Goal: Task Accomplishment & Management: Manage account settings

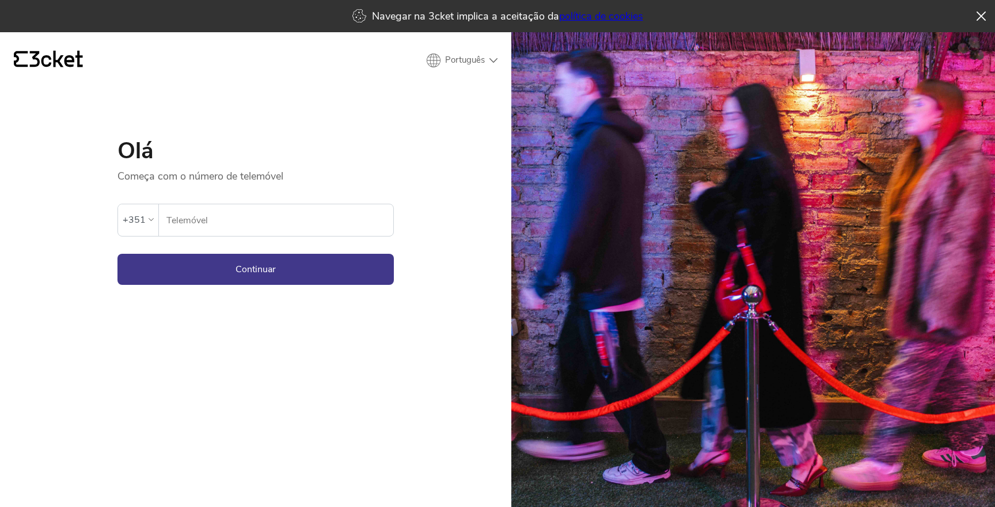
type input "963731394"
click at [258, 254] on button "Continuar" at bounding box center [256, 269] width 276 height 31
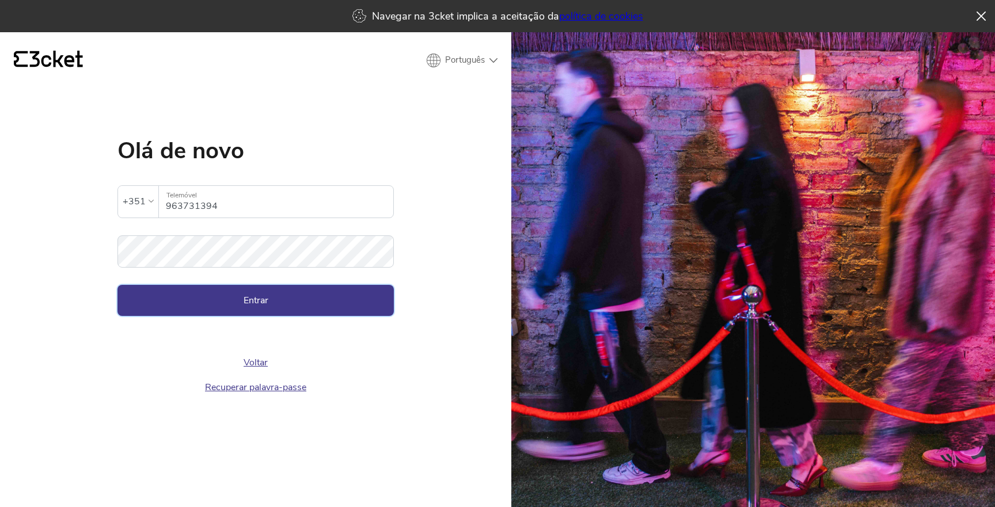
click at [273, 302] on button "Entrar" at bounding box center [256, 300] width 276 height 31
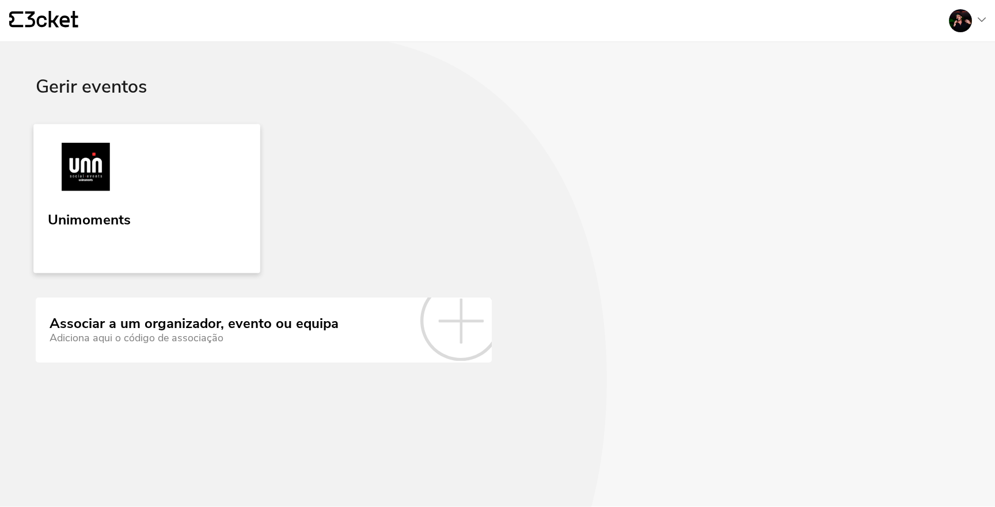
click at [196, 221] on link "Unimoments" at bounding box center [146, 198] width 227 height 149
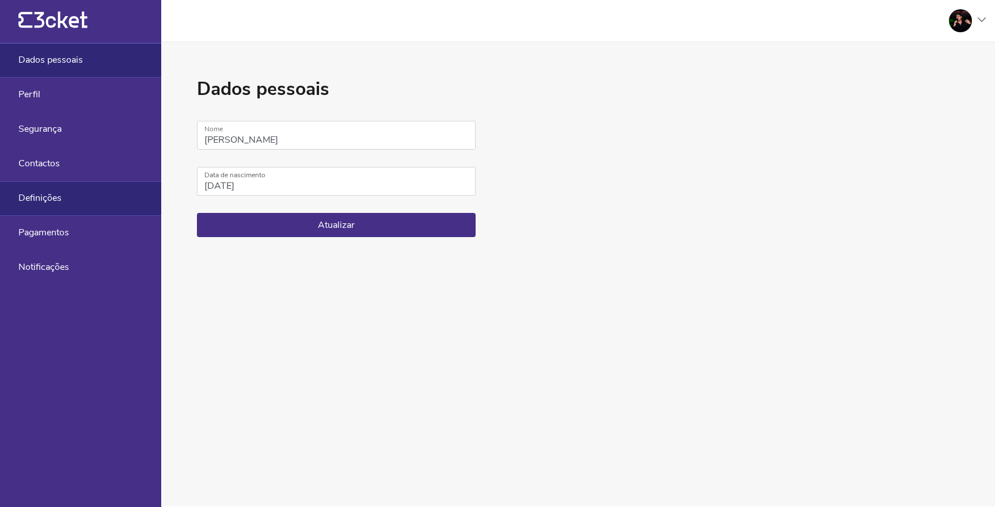
click at [48, 201] on span "Definições" at bounding box center [39, 198] width 43 height 10
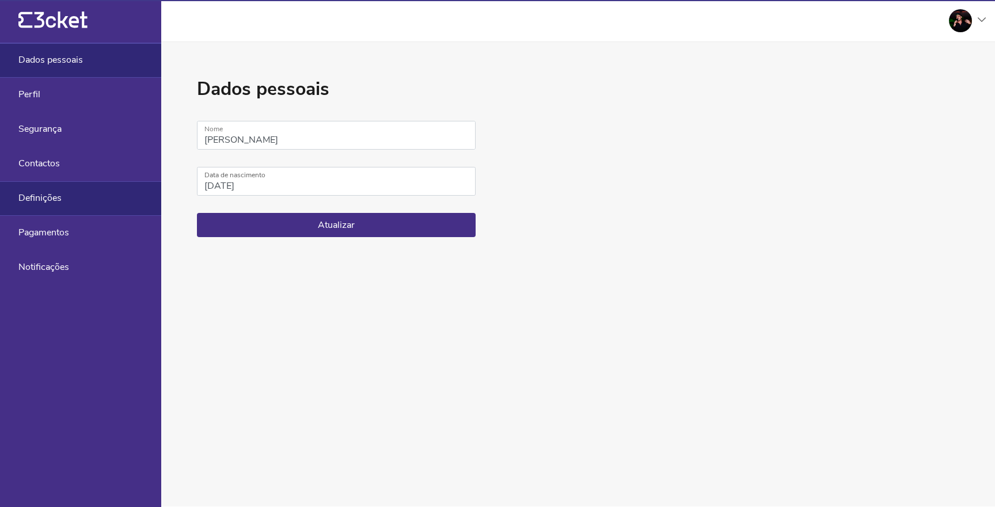
select select "pt_PT"
select select "Europe/Lisbon"
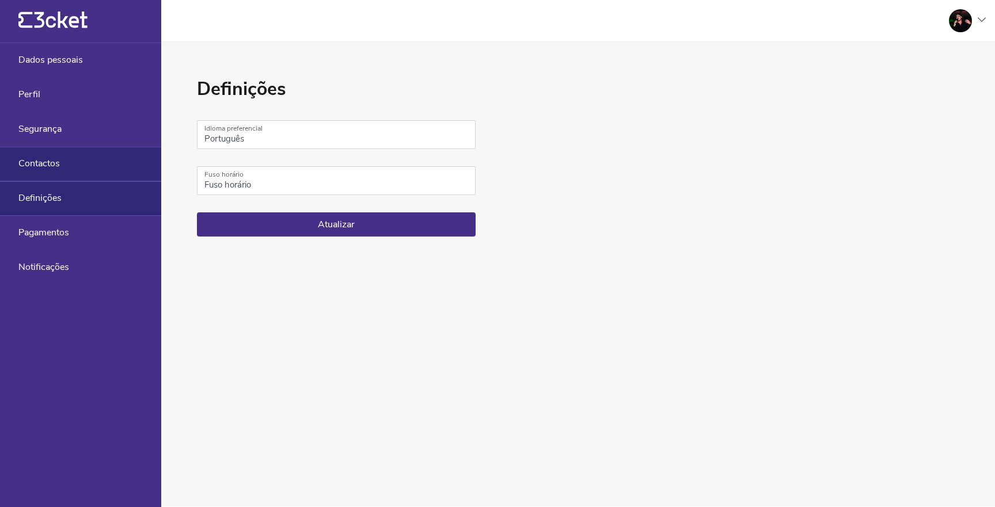
click at [47, 159] on span "Contactos" at bounding box center [38, 163] width 41 height 10
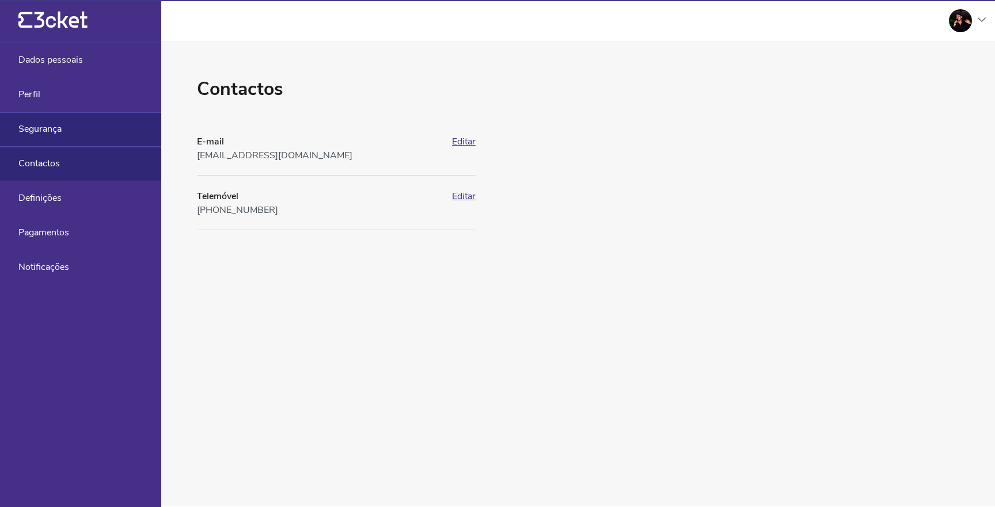
click at [55, 132] on span "Segurança" at bounding box center [39, 129] width 43 height 10
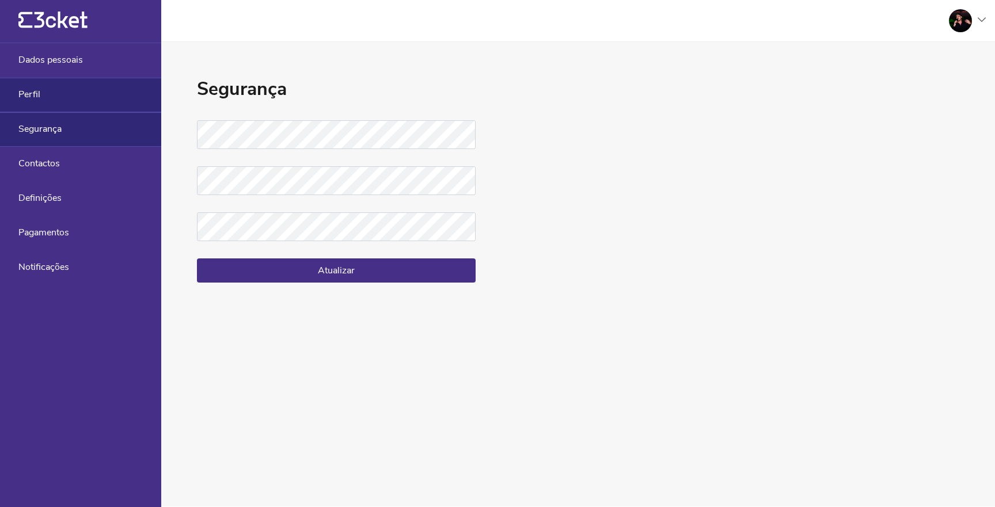
click at [58, 92] on div "Perfil" at bounding box center [80, 95] width 161 height 35
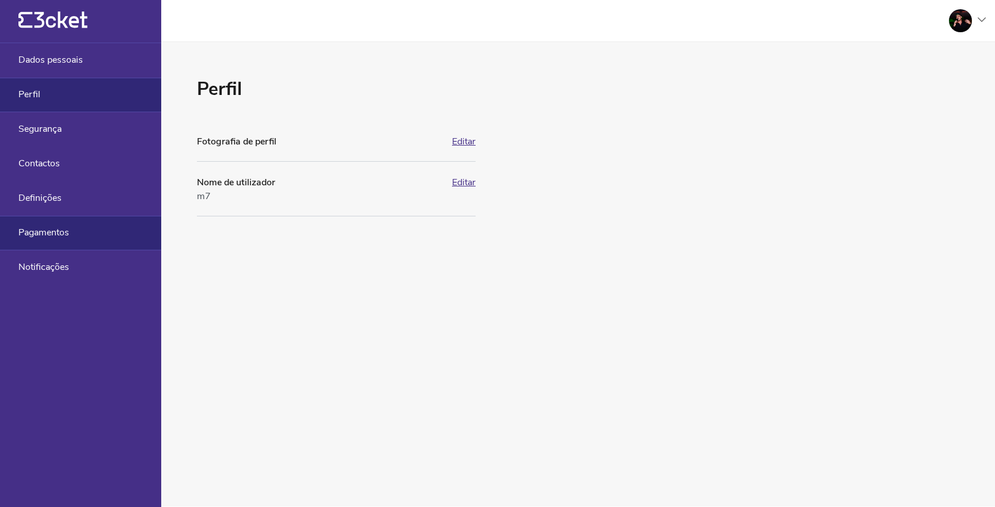
click at [50, 234] on span "Pagamentos" at bounding box center [43, 233] width 51 height 10
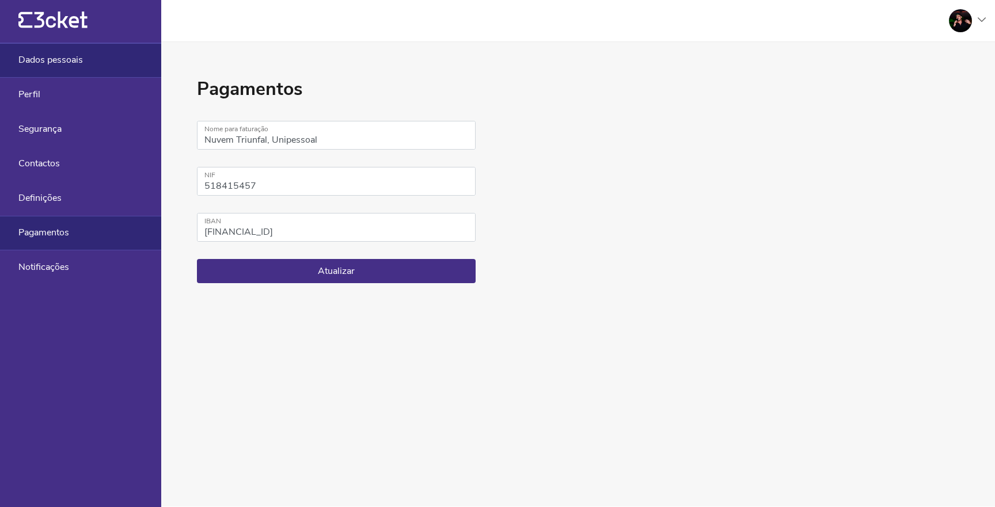
click at [62, 62] on span "Dados pessoais" at bounding box center [50, 60] width 65 height 10
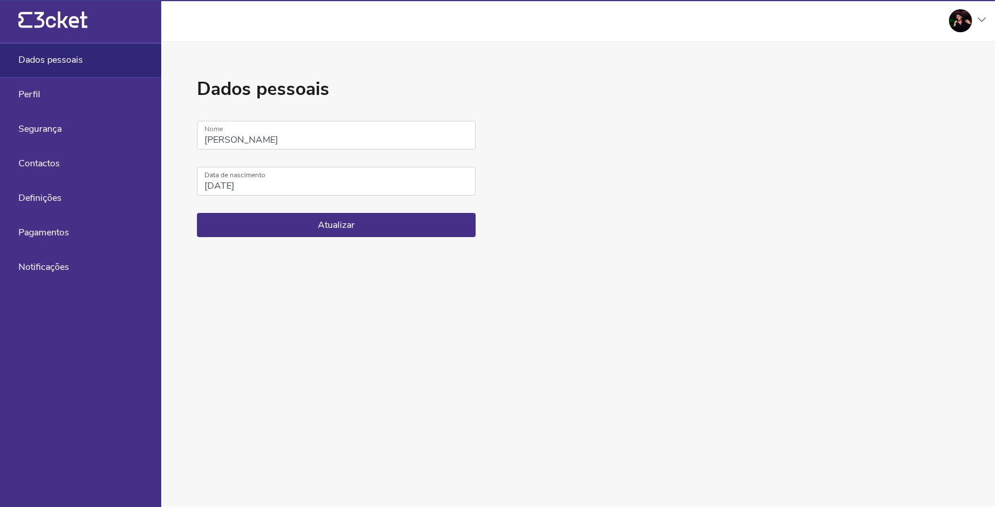
click at [66, 27] on icon at bounding box center [61, 20] width 53 height 17
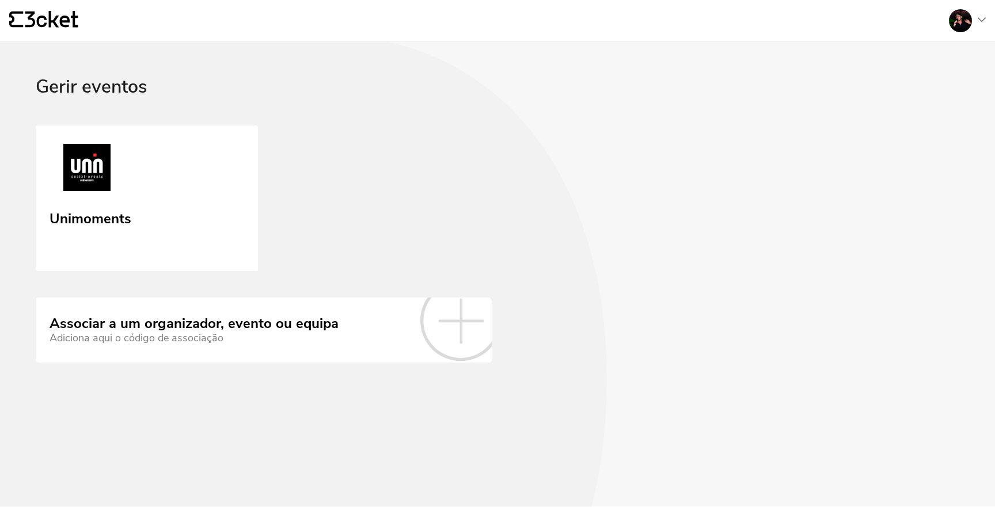
click at [970, 22] on div at bounding box center [960, 20] width 23 height 23
click at [935, 52] on div "A minha conta" at bounding box center [930, 56] width 103 height 28
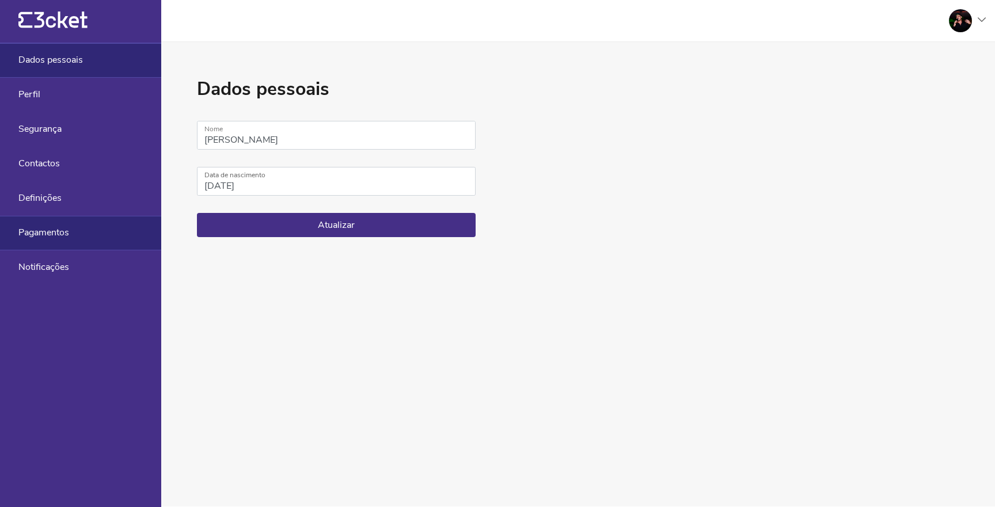
click at [83, 231] on div "Pagamentos" at bounding box center [80, 233] width 161 height 35
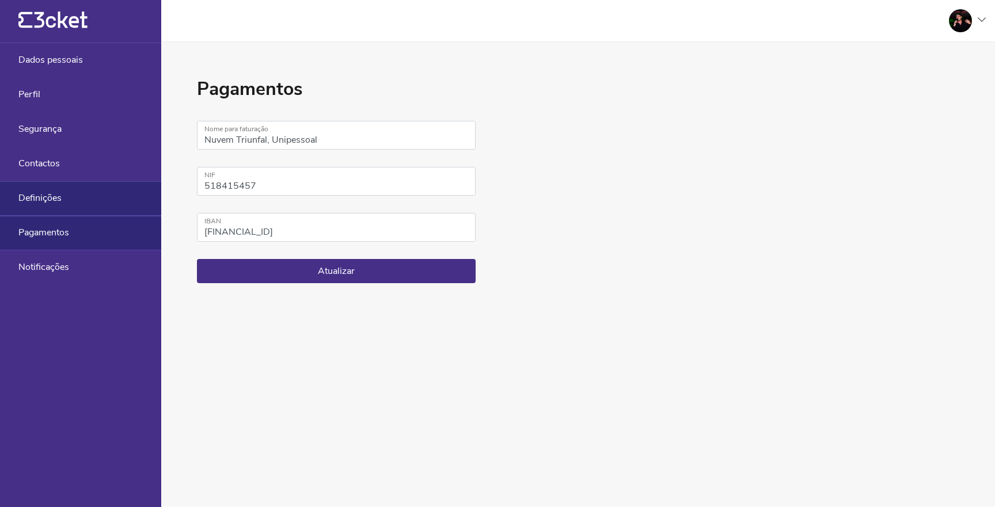
click at [87, 200] on div "Definições" at bounding box center [80, 198] width 161 height 35
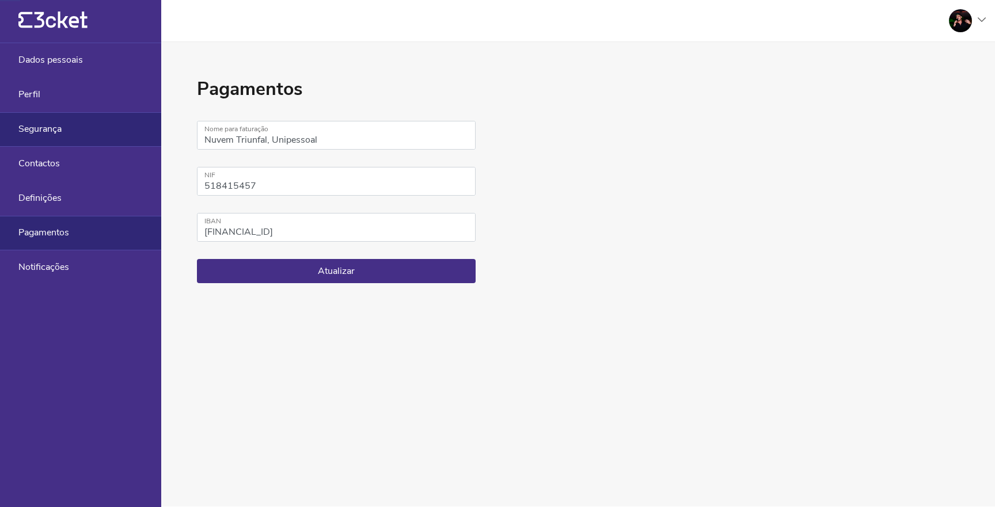
select select "pt_PT"
select select "Europe/Lisbon"
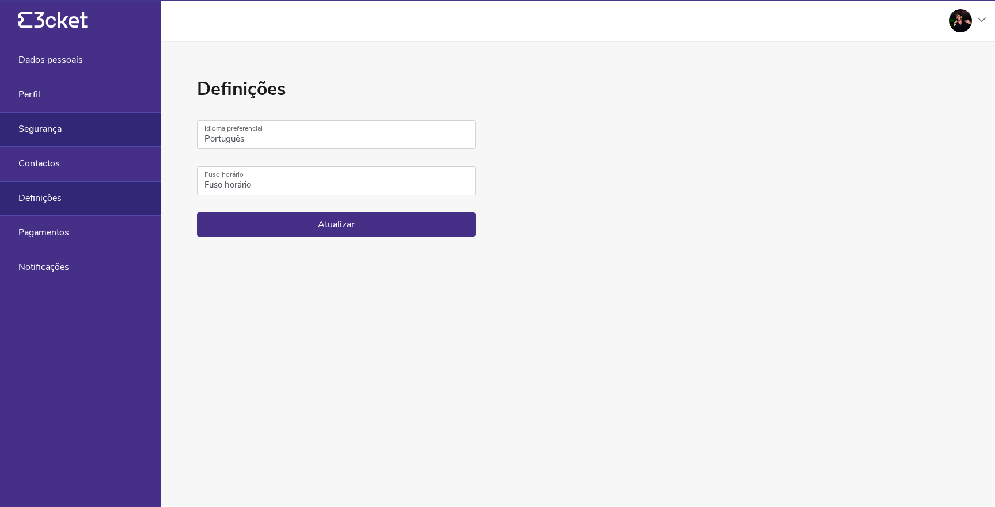
click at [98, 133] on div "Segurança" at bounding box center [80, 129] width 161 height 35
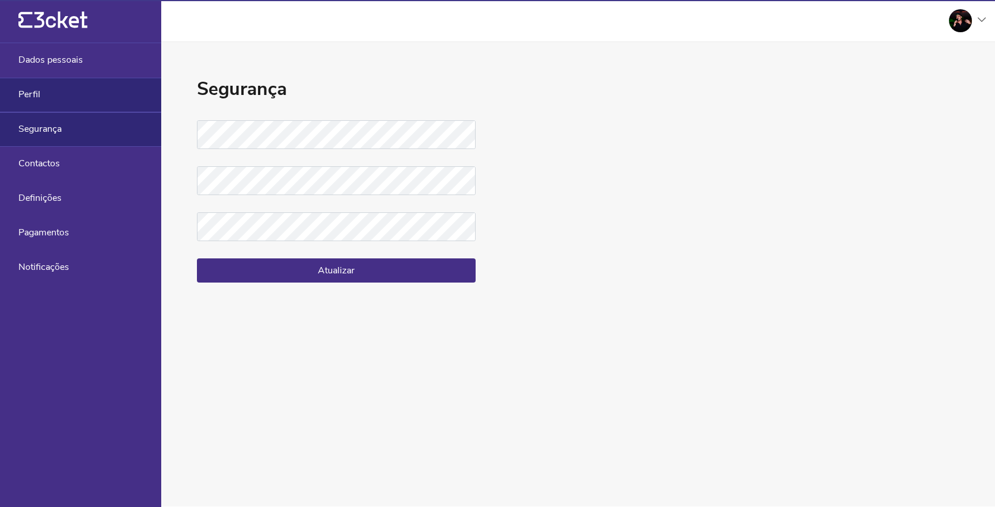
click at [97, 97] on div "Perfil" at bounding box center [80, 95] width 161 height 35
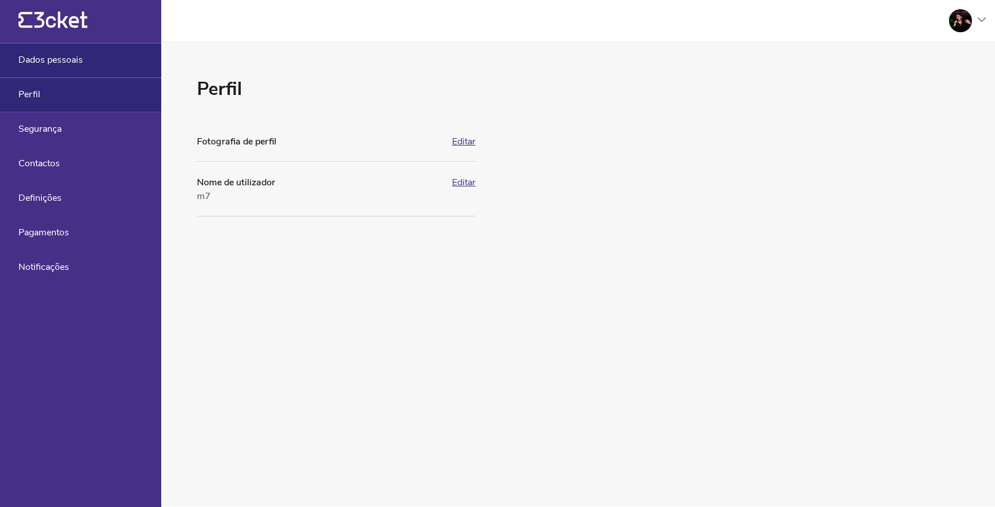
click at [97, 75] on div "Dados pessoais" at bounding box center [80, 60] width 161 height 35
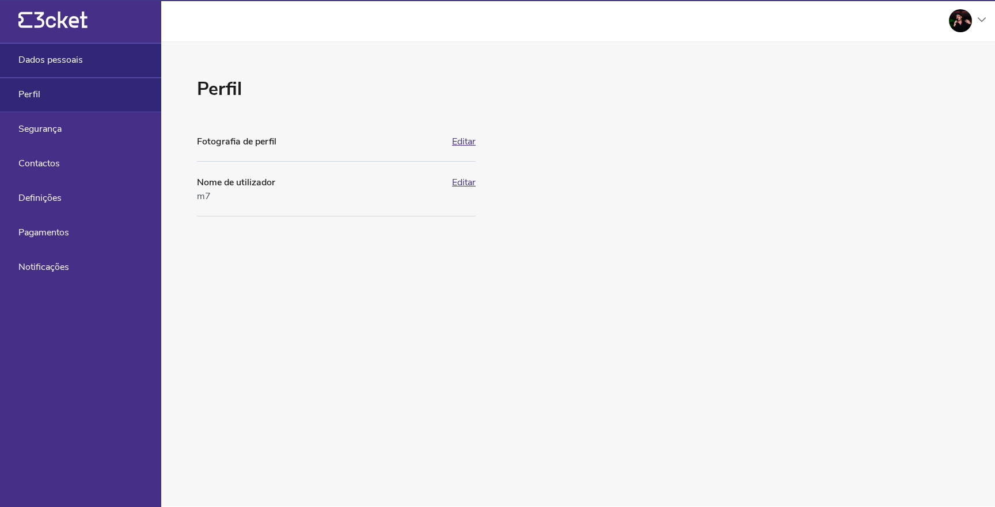
click at [105, 62] on div "Dados pessoais" at bounding box center [80, 60] width 161 height 35
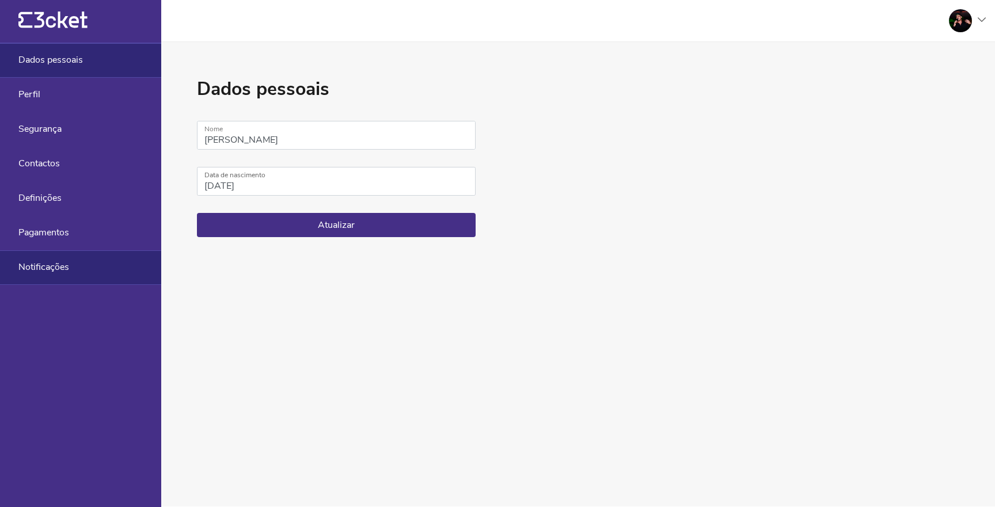
click at [56, 271] on span "Notificações" at bounding box center [43, 267] width 51 height 10
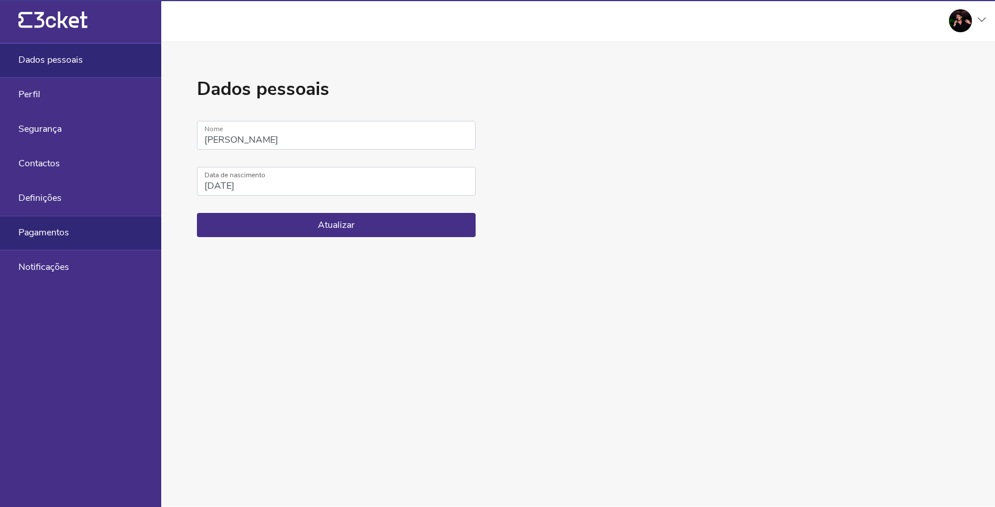
click at [69, 233] on span "Pagamentos" at bounding box center [43, 233] width 51 height 10
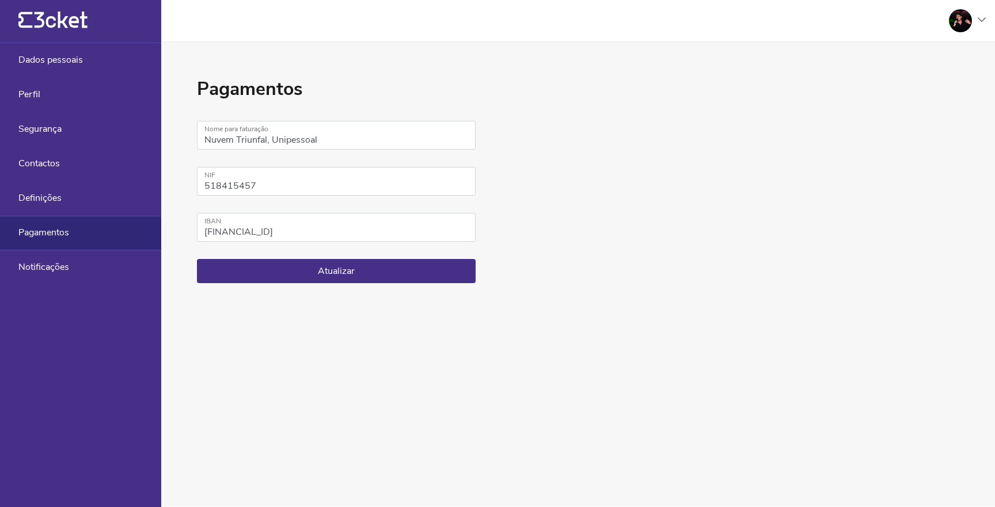
click at [82, 28] on icon "{' '}" at bounding box center [52, 20] width 69 height 17
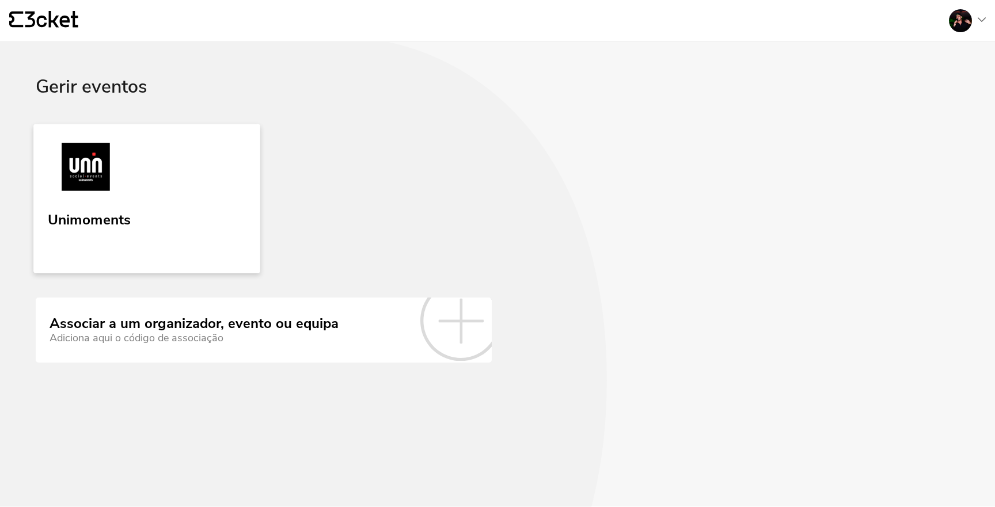
click at [107, 180] on img at bounding box center [86, 169] width 77 height 53
